Goal: Check status

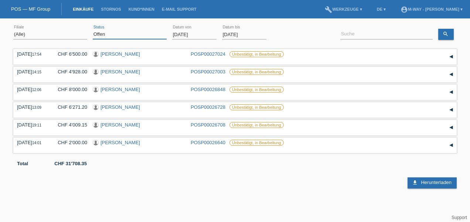
drag, startPoint x: 109, startPoint y: 33, endPoint x: 107, endPoint y: 38, distance: 5.1
click at [109, 33] on select "(Alle) Neu Offen Zurückgewiesen Zurückgetreten / Storniert Abgeschlossen" at bounding box center [130, 34] width 74 height 9
select select "ALL"
click at [93, 30] on select "(Alle) Neu Offen Zurückgewiesen Zurückgetreten / Storniert Abgeschlossen" at bounding box center [130, 34] width 74 height 9
click at [188, 36] on input "[DATE]" at bounding box center [194, 34] width 44 height 9
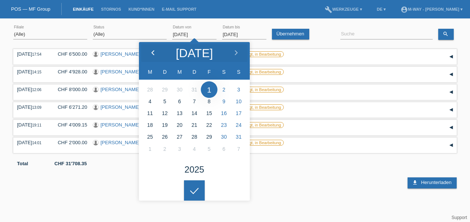
click at [151, 54] on icon at bounding box center [153, 53] width 6 height 6
type input "[DATE]"
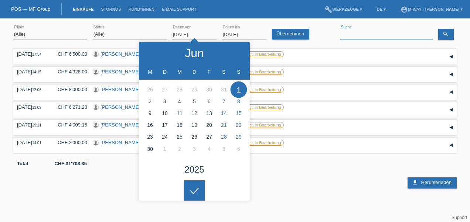
click at [363, 32] on input at bounding box center [386, 34] width 92 height 9
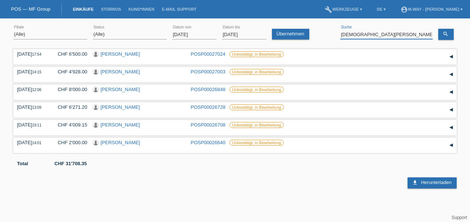
type input "[DEMOGRAPHIC_DATA][PERSON_NAME]"
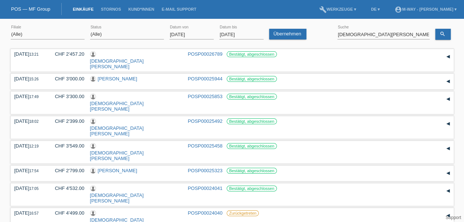
click at [193, 33] on input "[DATE]" at bounding box center [192, 34] width 44 height 9
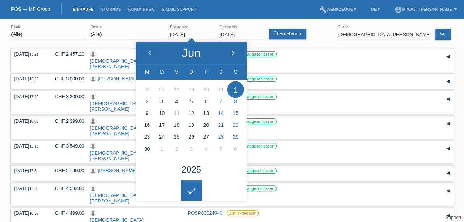
click at [229, 55] on div at bounding box center [233, 53] width 28 height 22
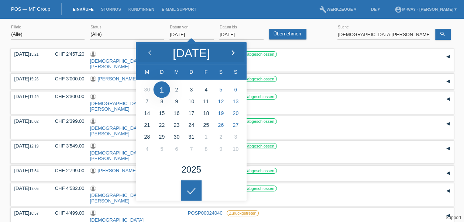
click at [229, 55] on div at bounding box center [233, 53] width 28 height 22
type input "[DATE]"
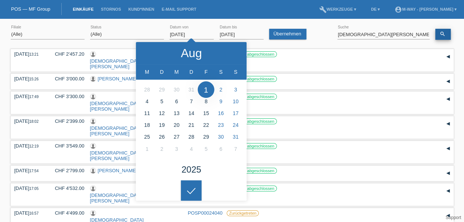
click at [441, 35] on icon "search" at bounding box center [443, 34] width 6 height 6
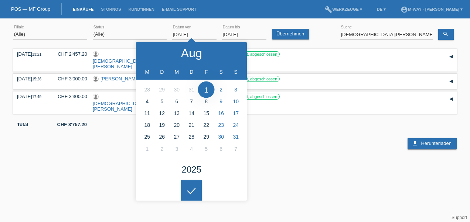
click at [352, 84] on div "[DATE] 13:21 CHF 2'457.20 [PERSON_NAME] POSP00026789 Datum" at bounding box center [234, 98] width 443 height 102
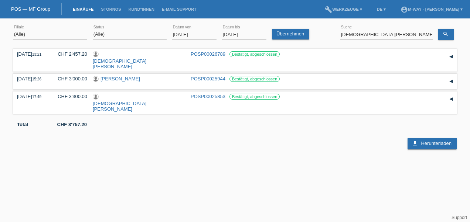
click at [245, 150] on html "POS — MF Group Einkäufe [GEOGRAPHIC_DATA] Kund*innen E-Mail Support menu accoun…" at bounding box center [235, 75] width 470 height 150
